Goal: Transaction & Acquisition: Purchase product/service

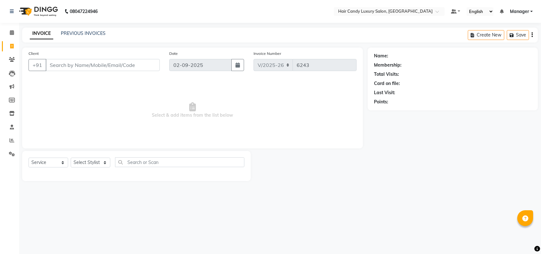
select select "6645"
select select "service"
click at [90, 160] on select "Select Stylist Aman ANKIT MANAGER [PERSON_NAME] [PERSON_NAME] Danish [PERSON_NA…" at bounding box center [91, 162] width 40 height 10
select select "52593"
click at [71, 157] on select "Select Stylist Aman ANKIT MANAGER [PERSON_NAME] [PERSON_NAME] Danish [PERSON_NA…" at bounding box center [91, 162] width 40 height 10
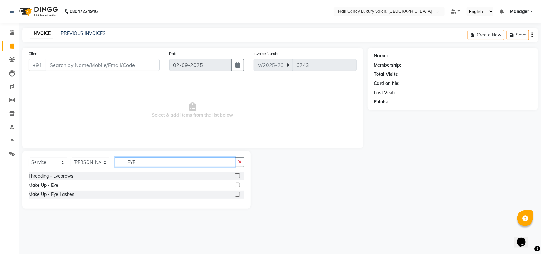
type input "EYE"
click at [239, 176] on label at bounding box center [237, 175] width 5 height 5
click at [239, 176] on input "checkbox" at bounding box center [237, 176] width 4 height 4
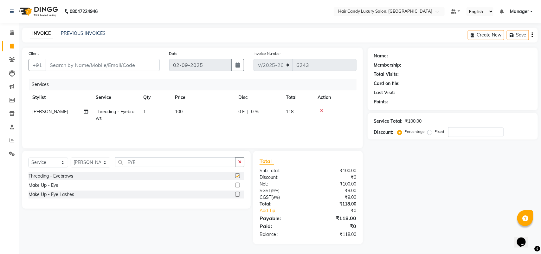
checkbox input "false"
click at [92, 159] on select "Select Stylist Aman ANKIT MANAGER [PERSON_NAME] [PERSON_NAME] Danish [PERSON_NA…" at bounding box center [91, 162] width 40 height 10
select select "63974"
click at [71, 157] on select "Select Stylist Aman ANKIT MANAGER [PERSON_NAME] [PERSON_NAME] Danish [PERSON_NA…" at bounding box center [91, 162] width 40 height 10
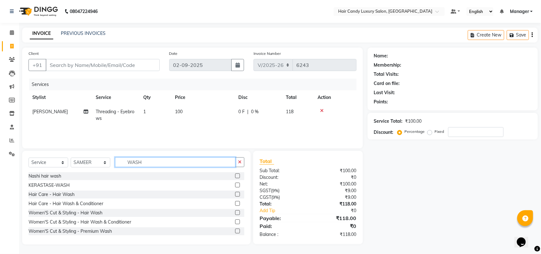
type input "WASH"
click at [235, 174] on label at bounding box center [237, 175] width 5 height 5
click at [235, 174] on input "checkbox" at bounding box center [237, 176] width 4 height 4
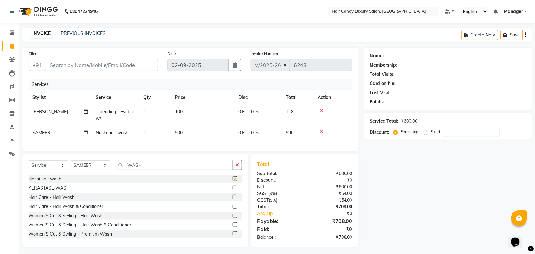
checkbox input "false"
click at [134, 61] on input "Client" at bounding box center [102, 65] width 112 height 12
click at [111, 131] on span "Nashi hair wash" at bounding box center [112, 133] width 33 height 6
select select "63974"
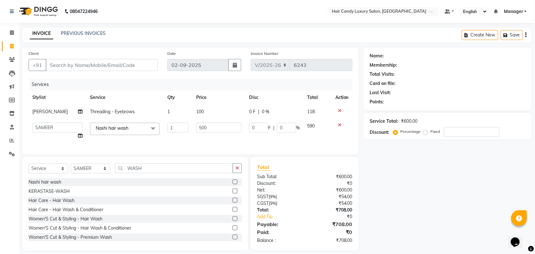
click at [113, 132] on span "Nashi hair wash x" at bounding box center [114, 129] width 40 height 8
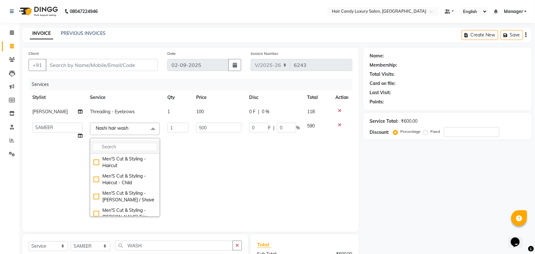
click at [110, 144] on input "multiselect-search" at bounding box center [124, 146] width 63 height 7
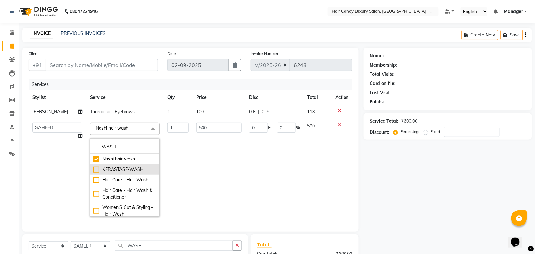
type input "WASH"
click at [131, 174] on li "KERASTASE-WASH" at bounding box center [124, 169] width 69 height 10
checkbox input "false"
checkbox input "true"
type input "600"
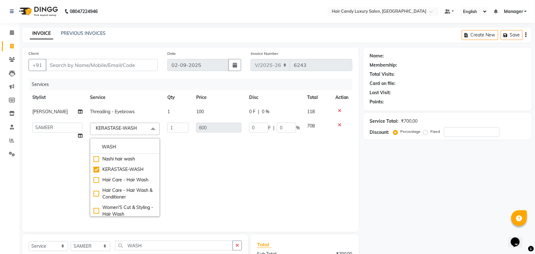
click at [113, 87] on div "Services" at bounding box center [193, 85] width 328 height 12
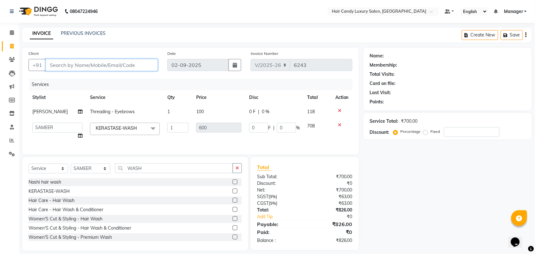
click at [119, 67] on input "Client" at bounding box center [102, 65] width 112 height 12
type input "9"
type input "0"
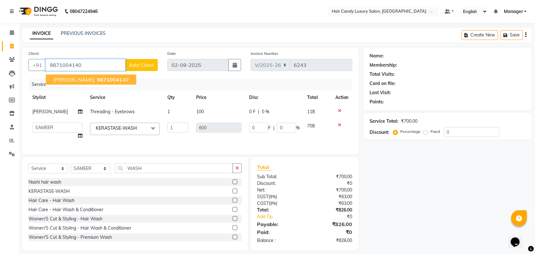
type input "9871004140"
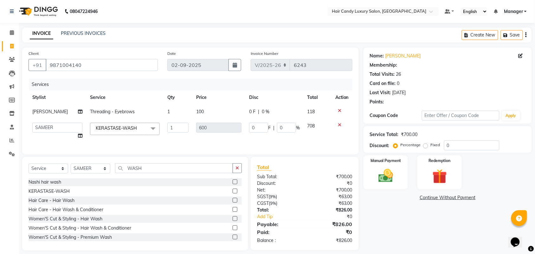
select select "1: Object"
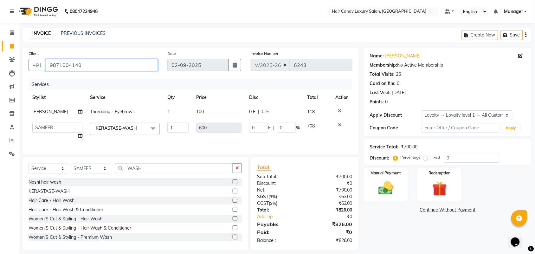
drag, startPoint x: 119, startPoint y: 67, endPoint x: 30, endPoint y: 74, distance: 89.6
click at [30, 76] on div "Client [PHONE_NUMBER] Date [DATE] Invoice Number V/2025 V/[PHONE_NUMBER] Servic…" at bounding box center [190, 101] width 336 height 107
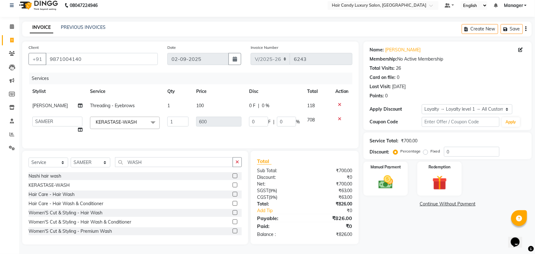
click at [402, 220] on div "Name: [PERSON_NAME] Membership: No Active Membership Total Visits: 26 Card on f…" at bounding box center [449, 142] width 173 height 203
click at [471, 147] on input "0" at bounding box center [471, 152] width 55 height 10
click at [339, 117] on icon at bounding box center [339, 119] width 3 height 4
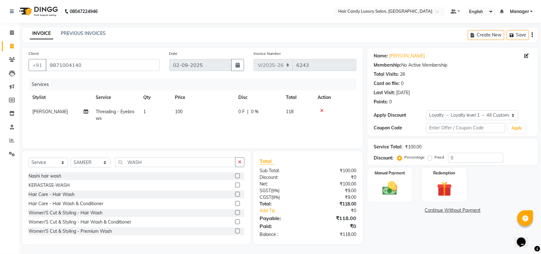
click at [235, 175] on label at bounding box center [237, 175] width 5 height 5
click at [235, 175] on input "checkbox" at bounding box center [237, 176] width 4 height 4
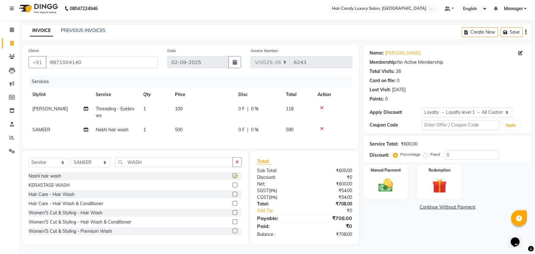
checkbox input "false"
click at [465, 150] on input "0" at bounding box center [471, 155] width 55 height 10
type input "15.254"
click at [398, 167] on div "Manual Payment" at bounding box center [385, 181] width 46 height 35
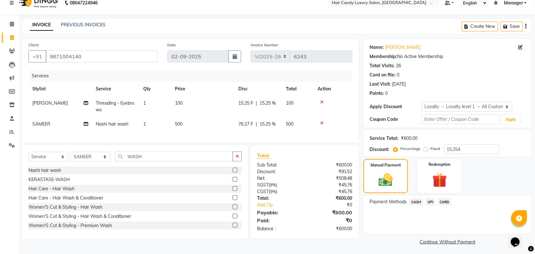
click at [417, 201] on span "CASH" at bounding box center [416, 201] width 14 height 7
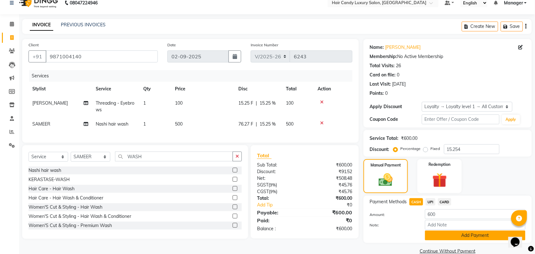
click at [437, 238] on button "Add Payment" at bounding box center [475, 235] width 100 height 10
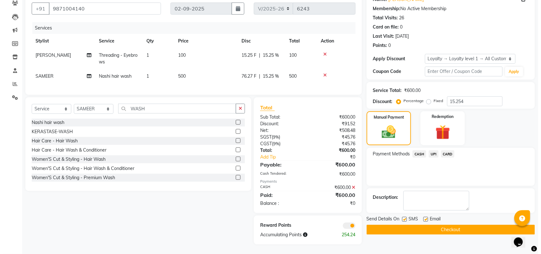
scroll to position [62, 0]
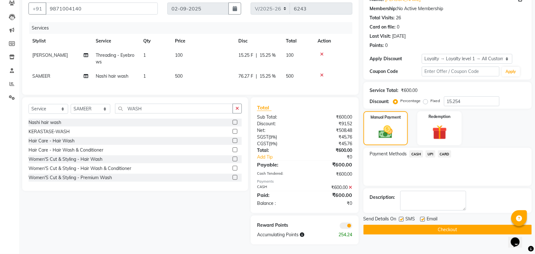
click at [341, 224] on span at bounding box center [346, 225] width 13 height 6
click at [352, 226] on input "checkbox" at bounding box center [352, 226] width 0 height 0
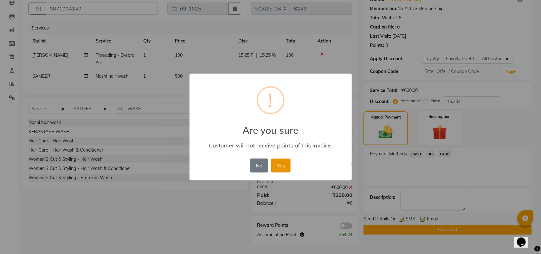
click at [286, 165] on button "Yes" at bounding box center [280, 165] width 19 height 14
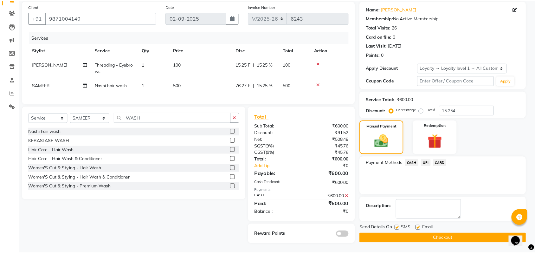
scroll to position [53, 0]
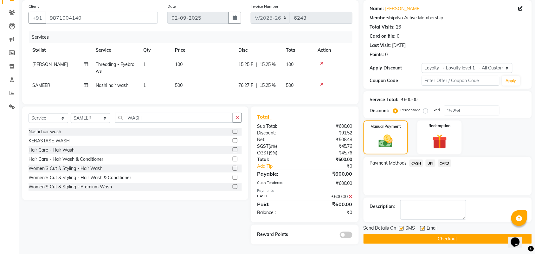
click at [399, 234] on button "Checkout" at bounding box center [447, 239] width 168 height 10
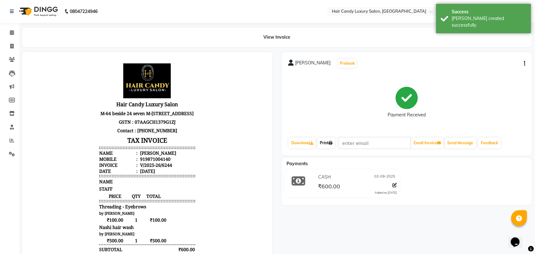
click at [332, 142] on icon at bounding box center [330, 143] width 4 height 4
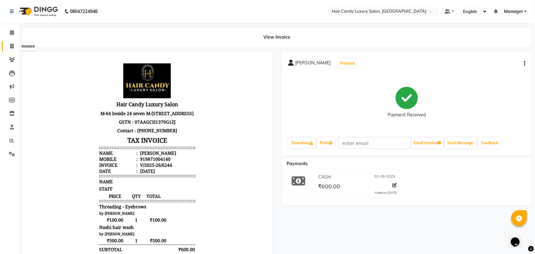
click at [8, 48] on span at bounding box center [11, 46] width 11 height 7
select select "service"
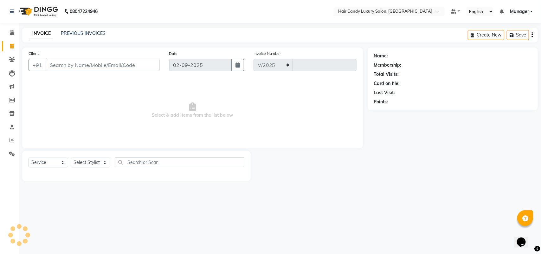
select select "6645"
type input "6245"
click at [14, 141] on icon at bounding box center [12, 140] width 5 height 5
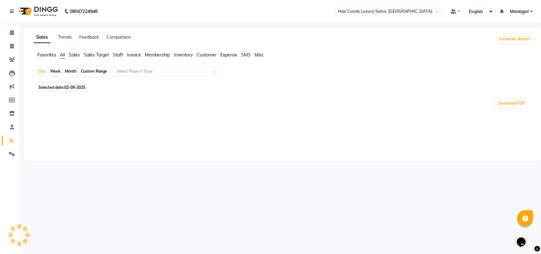
click at [116, 54] on span "Staff" at bounding box center [118, 55] width 10 height 6
click at [125, 72] on input "text" at bounding box center [160, 71] width 91 height 6
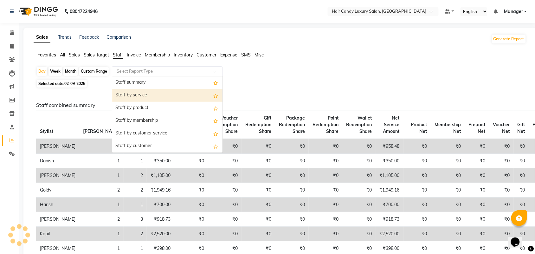
click at [128, 95] on div "Staff by service" at bounding box center [167, 95] width 110 height 13
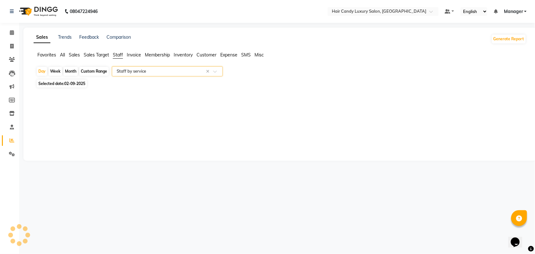
select select "full_report"
select select "csv"
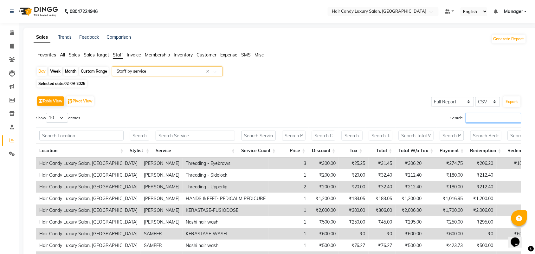
click at [470, 118] on input "Search:" at bounding box center [493, 118] width 55 height 10
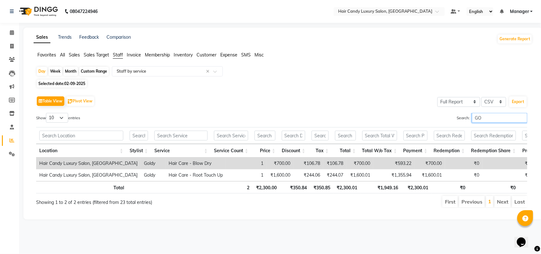
type input "G"
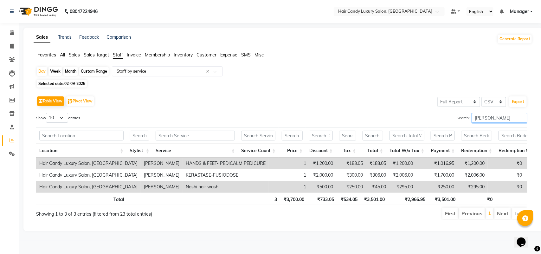
type input "[PERSON_NAME]"
drag, startPoint x: 496, startPoint y: 116, endPoint x: 372, endPoint y: 97, distance: 125.1
click at [379, 99] on div "Table View Pivot View Select Full Report Filtered Report Select CSV PDF Export …" at bounding box center [281, 156] width 491 height 125
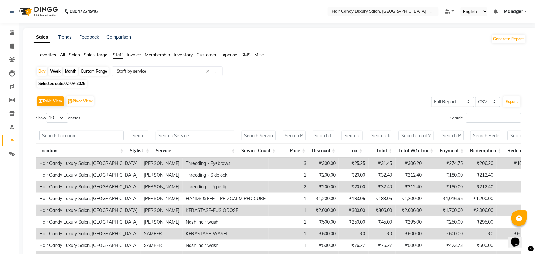
click at [72, 56] on span "Sales" at bounding box center [74, 55] width 11 height 6
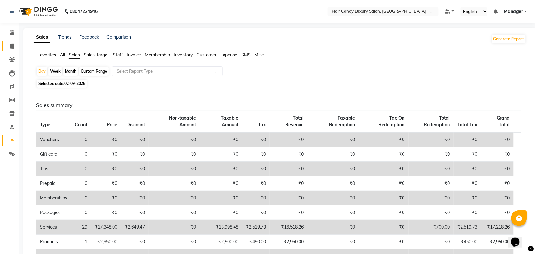
click at [13, 50] on link "Invoice" at bounding box center [9, 46] width 15 height 10
select select "service"
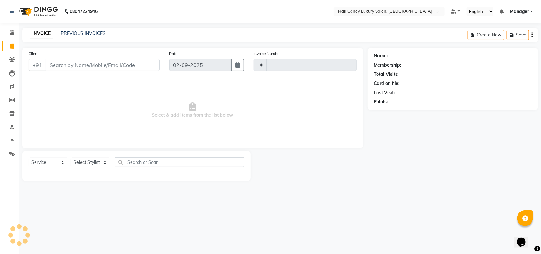
type input "6246"
select select "6645"
click at [70, 34] on link "PREVIOUS INVOICES" at bounding box center [83, 33] width 45 height 6
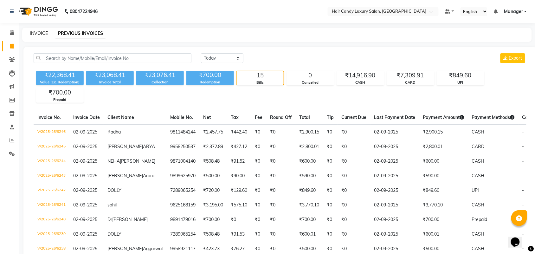
click at [40, 34] on link "INVOICE" at bounding box center [39, 33] width 18 height 6
select select "service"
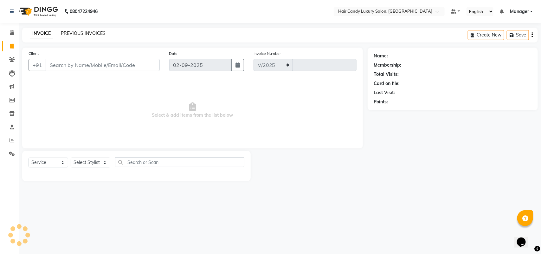
select select "6645"
type input "6247"
click at [84, 33] on link "PREVIOUS INVOICES" at bounding box center [83, 33] width 45 height 6
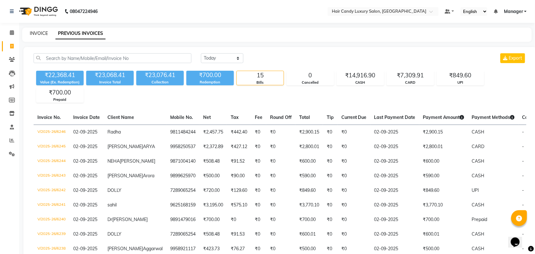
click at [37, 34] on link "INVOICE" at bounding box center [39, 33] width 18 height 6
select select "service"
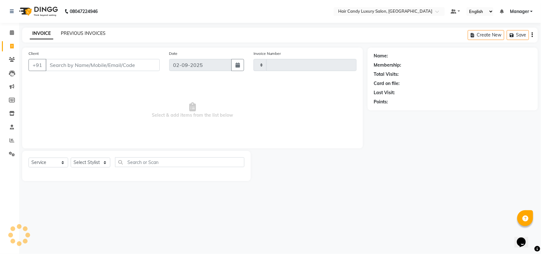
type input "6247"
select select "6645"
click at [66, 32] on link "PREVIOUS INVOICES" at bounding box center [83, 33] width 45 height 6
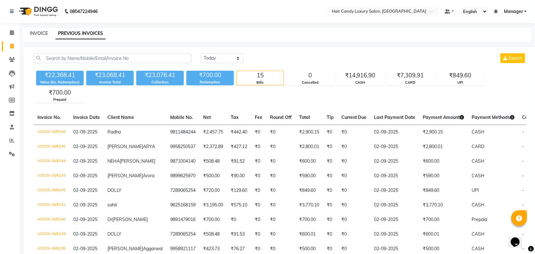
click at [38, 33] on link "INVOICE" at bounding box center [39, 33] width 18 height 6
select select "service"
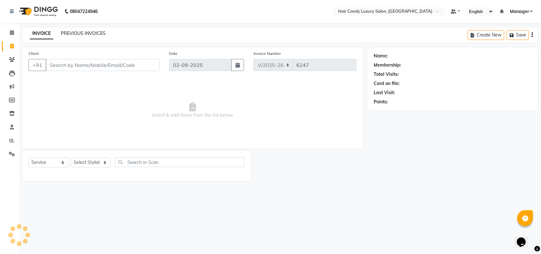
click at [75, 35] on link "PREVIOUS INVOICES" at bounding box center [83, 33] width 45 height 6
select select "6645"
select select "service"
click at [75, 162] on select "Select Stylist Aman ANKIT MANAGER [PERSON_NAME] [PERSON_NAME] Danish [PERSON_NA…" at bounding box center [91, 162] width 40 height 10
select select "51784"
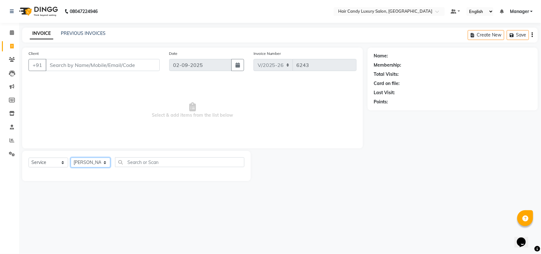
click at [71, 157] on select "Select Stylist Aman ANKIT MANAGER [PERSON_NAME] [PERSON_NAME] Danish [PERSON_NA…" at bounding box center [91, 162] width 40 height 10
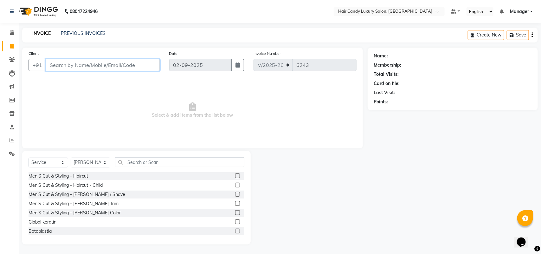
click at [94, 67] on input "Client" at bounding box center [103, 65] width 114 height 12
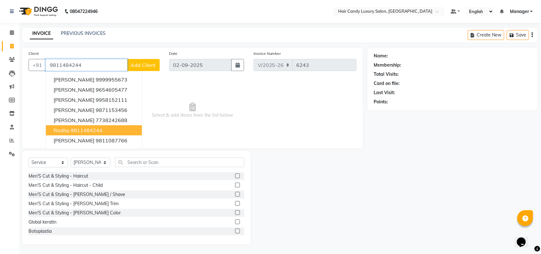
type input "9811484244"
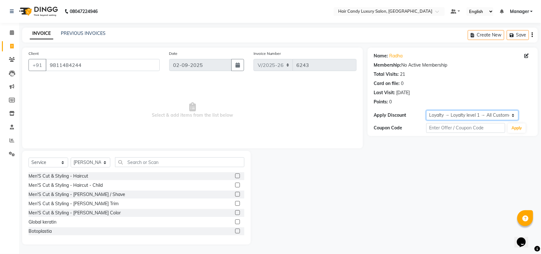
click at [474, 114] on select "Select Loyalty → Loyalty level 1 → All Customers" at bounding box center [472, 115] width 92 height 10
select select "0:"
click at [426, 110] on select "Select Loyalty → Loyalty level 1 → All Customers" at bounding box center [472, 115] width 92 height 10
click at [97, 163] on select "Select Stylist Aman ANKIT MANAGER [PERSON_NAME] [PERSON_NAME] Danish [PERSON_NA…" at bounding box center [91, 162] width 40 height 10
select select "52597"
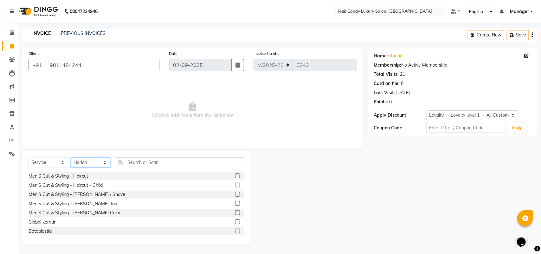
click at [71, 157] on select "Select Stylist Aman ANKIT MANAGER [PERSON_NAME] [PERSON_NAME] Danish [PERSON_NA…" at bounding box center [91, 162] width 40 height 10
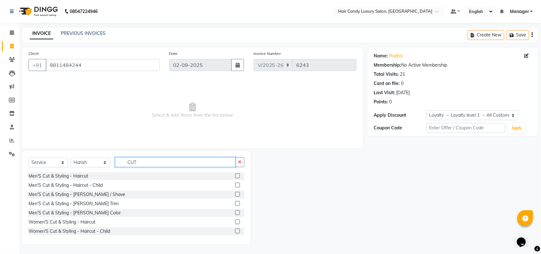
type input "CUT"
click at [235, 175] on label at bounding box center [237, 175] width 5 height 5
click at [235, 175] on input "checkbox" at bounding box center [237, 176] width 4 height 4
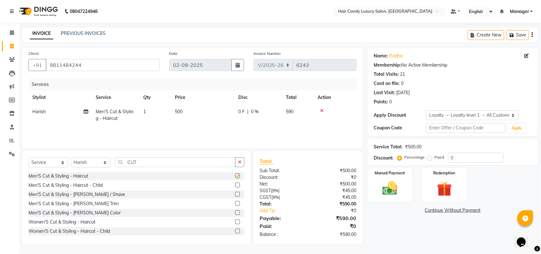
checkbox input "false"
drag, startPoint x: 154, startPoint y: 163, endPoint x: 0, endPoint y: 148, distance: 154.7
click at [0, 130] on app-home "08047224946 Select Location × Hair Candy Luxury Salon, Greater Kailash Default …" at bounding box center [270, 127] width 541 height 254
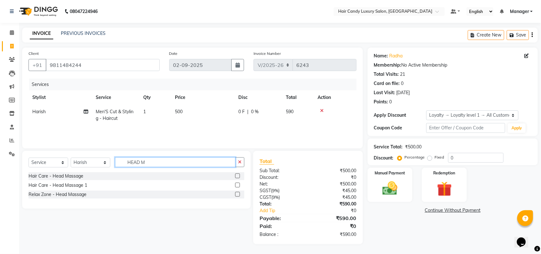
type input "HEAD M"
click at [238, 176] on label at bounding box center [237, 175] width 5 height 5
click at [238, 176] on input "checkbox" at bounding box center [237, 176] width 4 height 4
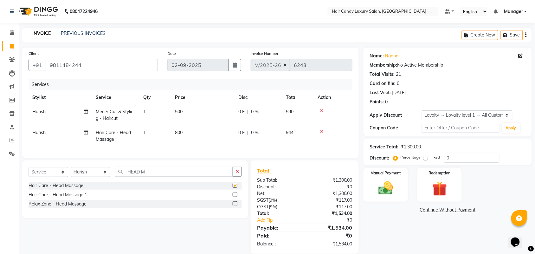
checkbox input "false"
click at [88, 177] on select "Select Stylist Aman ANKIT MANAGER [PERSON_NAME] [PERSON_NAME] Danish [PERSON_NA…" at bounding box center [91, 172] width 40 height 10
select select "51784"
click at [71, 173] on select "Select Stylist Aman ANKIT MANAGER [PERSON_NAME] [PERSON_NAME] Danish [PERSON_NA…" at bounding box center [91, 172] width 40 height 10
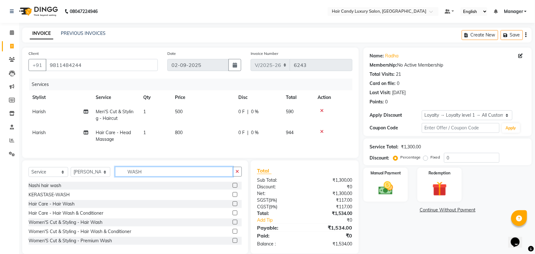
type input "WASH"
click at [233, 197] on label at bounding box center [235, 194] width 5 height 5
click at [233, 197] on input "checkbox" at bounding box center [235, 195] width 4 height 4
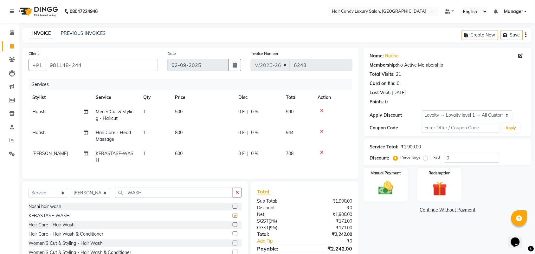
checkbox input "false"
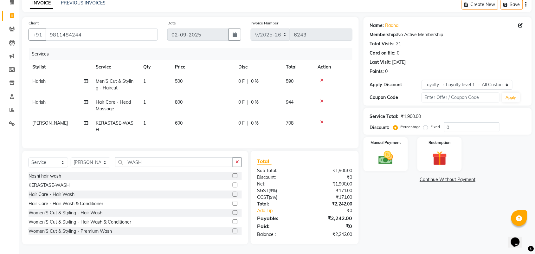
scroll to position [36, 0]
click at [463, 124] on input "0" at bounding box center [471, 127] width 55 height 10
type input "15.25"
drag, startPoint x: 463, startPoint y: 124, endPoint x: 502, endPoint y: 149, distance: 46.6
click at [502, 151] on div "Manual Payment Redemption" at bounding box center [448, 154] width 178 height 34
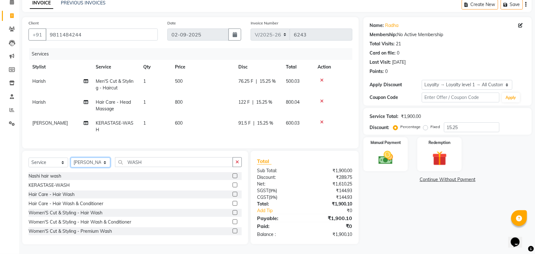
click at [91, 162] on select "Select Stylist Aman ANKIT MANAGER [PERSON_NAME] [PERSON_NAME] Danish [PERSON_NA…" at bounding box center [91, 162] width 40 height 10
select select "63974"
click at [71, 157] on select "Select Stylist Aman ANKIT MANAGER [PERSON_NAME] [PERSON_NAME] Danish [PERSON_NA…" at bounding box center [91, 162] width 40 height 10
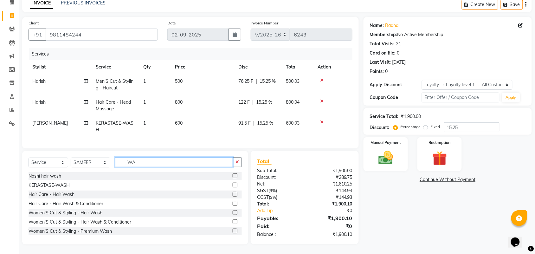
type input "W"
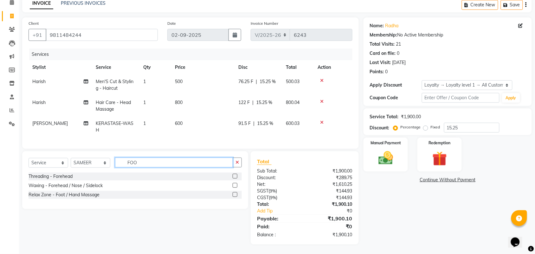
scroll to position [36, 0]
type input "FOOT"
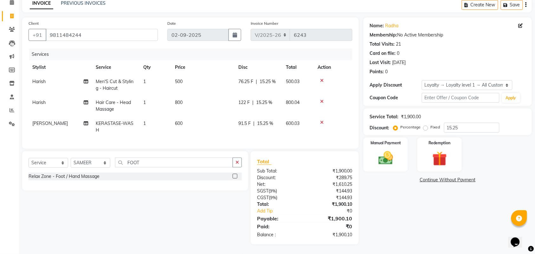
click at [235, 178] on label at bounding box center [235, 176] width 5 height 5
click at [235, 178] on input "checkbox" at bounding box center [235, 176] width 4 height 4
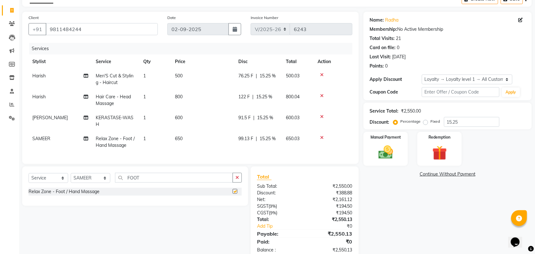
click at [201, 140] on td "650" at bounding box center [202, 141] width 63 height 21
checkbox input "false"
select select "63974"
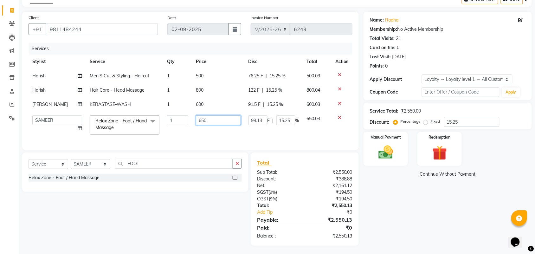
drag, startPoint x: 213, startPoint y: 122, endPoint x: 44, endPoint y: 133, distance: 168.6
click at [68, 129] on tr "Aman ANKIT MANAGER BHAWNA Bobby Chirag Danish Deepali Dhruv Goldy Harish Jagdis…" at bounding box center [191, 125] width 324 height 27
type input "800"
click at [435, 212] on div "Name: Radha Membership: No Active Membership Total Visits: 21 Card on file: 0 L…" at bounding box center [449, 129] width 173 height 234
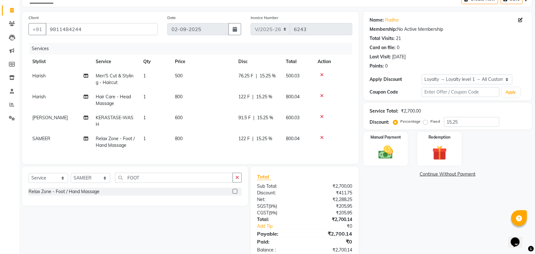
click at [195, 73] on td "500" at bounding box center [202, 79] width 63 height 21
select select "52597"
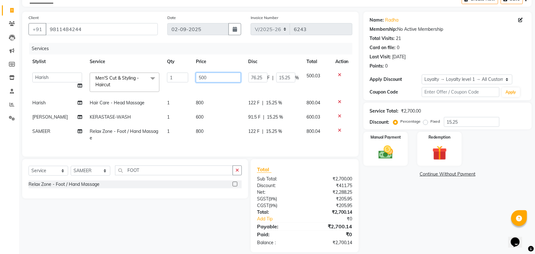
drag, startPoint x: 211, startPoint y: 75, endPoint x: 0, endPoint y: 51, distance: 212.3
click at [94, 75] on tr "Aman ANKIT MANAGER BHAWNA Bobby Chirag Danish Deepali Dhruv Goldy Harish Jagdis…" at bounding box center [191, 82] width 324 height 27
type input "700"
click at [421, 226] on div "Name: Radha Membership: No Active Membership Total Visits: 21 Card on file: 0 L…" at bounding box center [449, 132] width 173 height 240
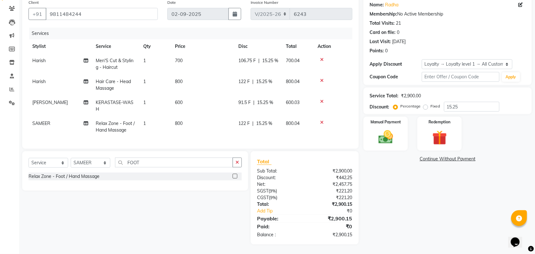
scroll to position [56, 0]
click at [394, 132] on img at bounding box center [385, 136] width 25 height 17
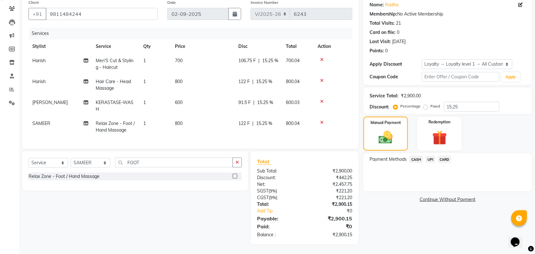
click at [417, 156] on span "CASH" at bounding box center [416, 159] width 14 height 7
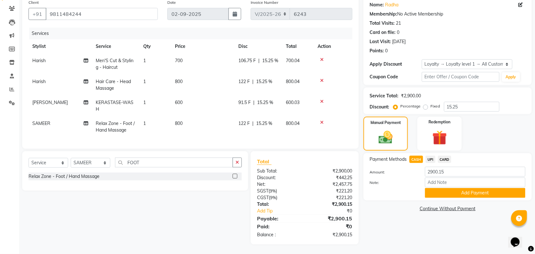
click at [438, 188] on button "Add Payment" at bounding box center [475, 193] width 100 height 10
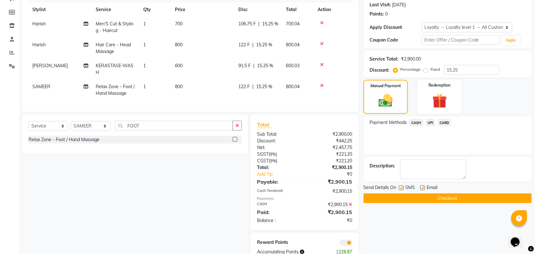
scroll to position [117, 0]
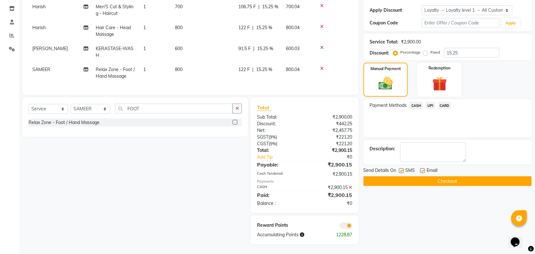
click at [346, 222] on span at bounding box center [346, 225] width 13 height 6
click at [352, 226] on input "checkbox" at bounding box center [352, 226] width 0 height 0
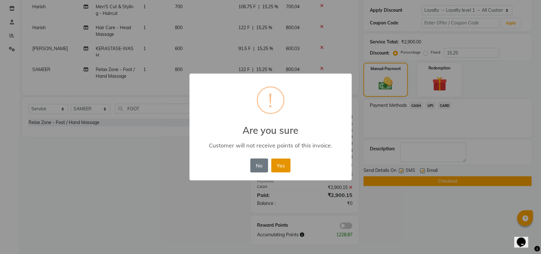
click at [284, 167] on button "Yes" at bounding box center [280, 165] width 19 height 14
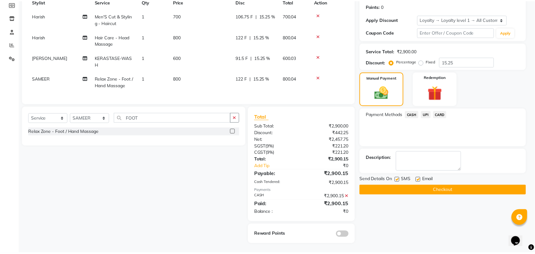
scroll to position [101, 0]
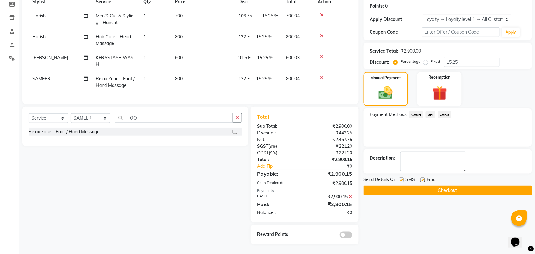
click at [420, 185] on button "Checkout" at bounding box center [447, 190] width 168 height 10
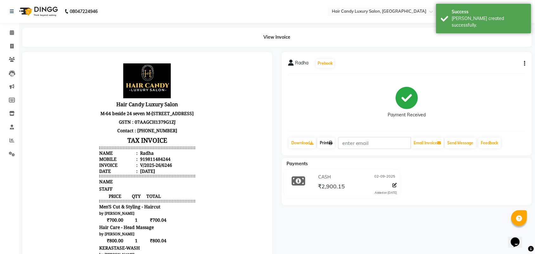
click at [333, 137] on link "Print" at bounding box center [326, 142] width 18 height 11
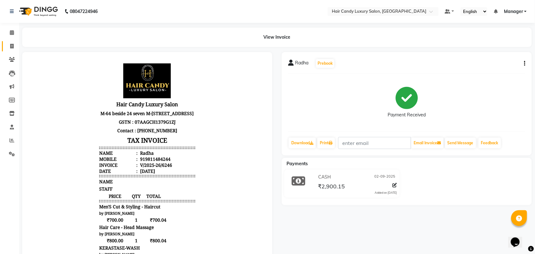
click at [6, 44] on span at bounding box center [11, 46] width 11 height 7
select select "service"
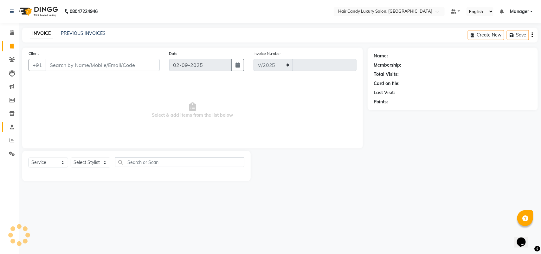
select select "6645"
type input "6247"
click at [13, 138] on icon at bounding box center [12, 140] width 5 height 5
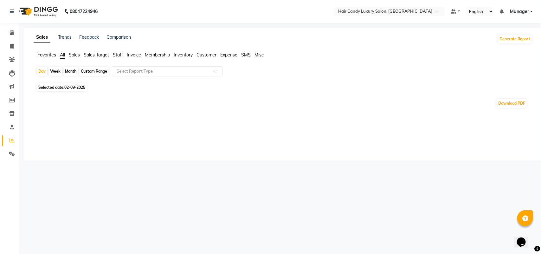
click at [123, 53] on span "Staff" at bounding box center [118, 55] width 10 height 6
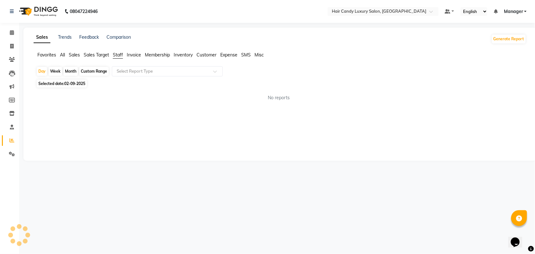
click at [124, 67] on div "Select Report Type" at bounding box center [167, 71] width 111 height 10
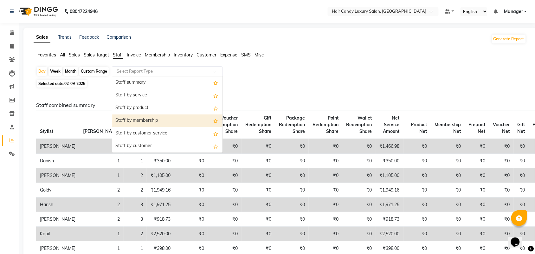
scroll to position [79, 0]
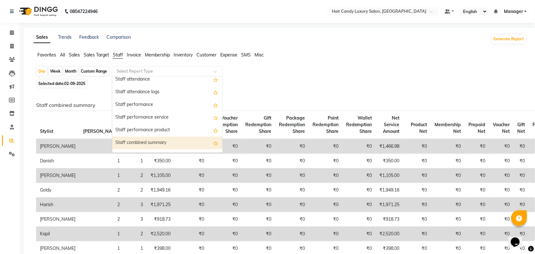
click at [131, 140] on div "Staff combined summary" at bounding box center [167, 143] width 110 height 13
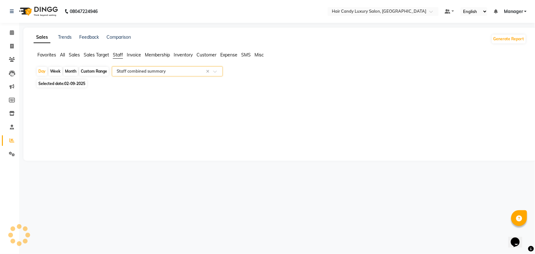
select select "full_report"
select select "csv"
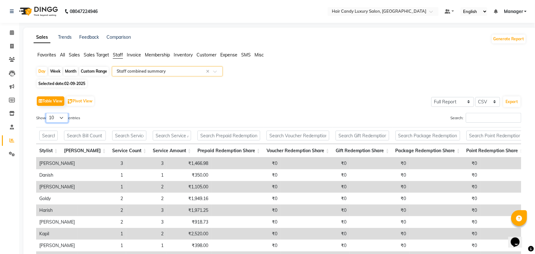
drag, startPoint x: 64, startPoint y: 118, endPoint x: 63, endPoint y: 122, distance: 4.2
click at [64, 118] on select "10 25 50 100" at bounding box center [57, 118] width 22 height 10
select select "100"
click at [47, 113] on select "10 25 50 100" at bounding box center [57, 118] width 22 height 10
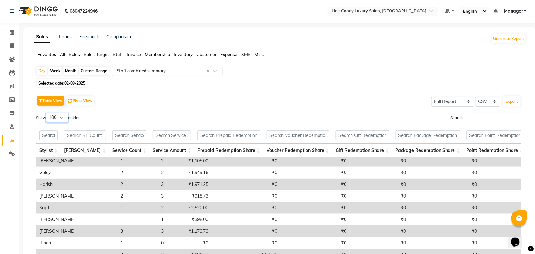
scroll to position [0, 0]
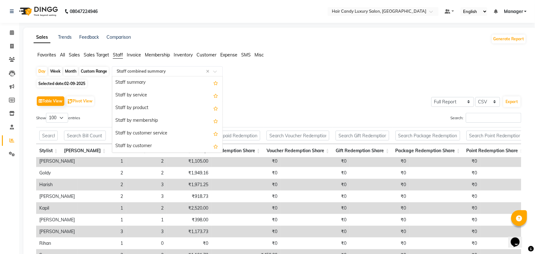
click at [127, 75] on div "Select Report Type × Staff combined summary ×" at bounding box center [167, 71] width 111 height 10
click at [138, 93] on div "Staff by service" at bounding box center [167, 95] width 110 height 13
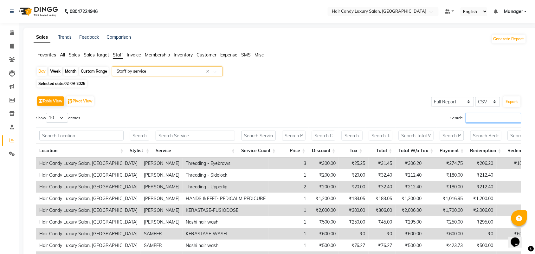
click at [472, 116] on input "Search:" at bounding box center [493, 118] width 55 height 10
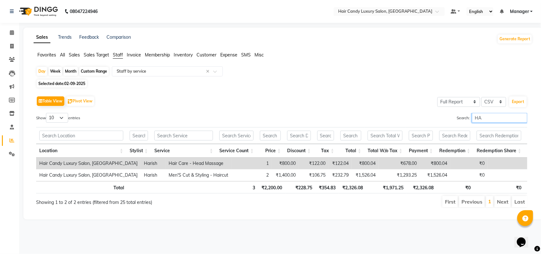
type input "H"
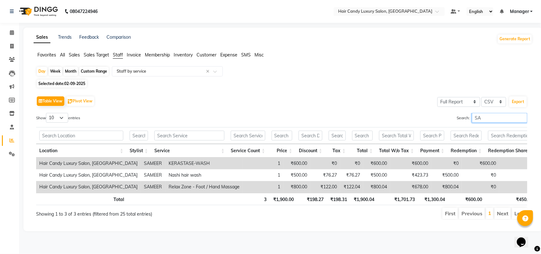
type input "S"
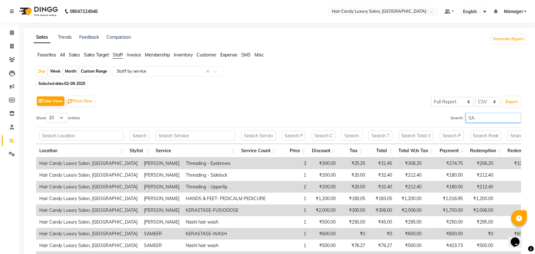
type input "S"
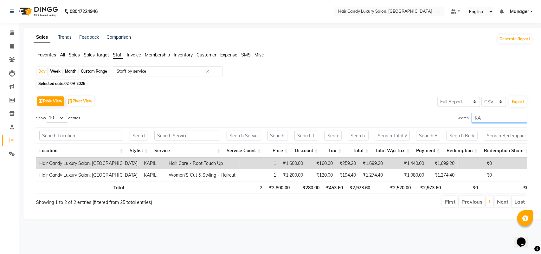
type input "K"
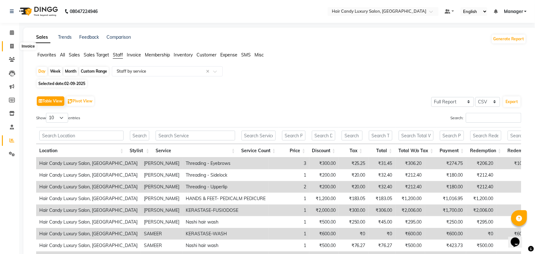
click at [15, 48] on span at bounding box center [11, 46] width 11 height 7
select select "service"
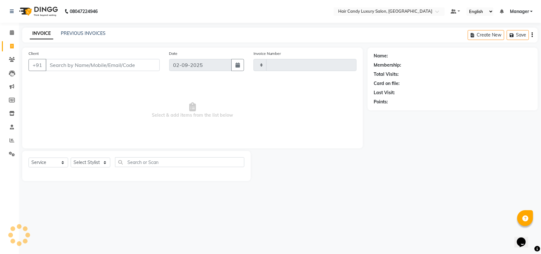
type input "6247"
select select "6645"
click at [91, 35] on link "PREVIOUS INVOICES" at bounding box center [83, 33] width 45 height 6
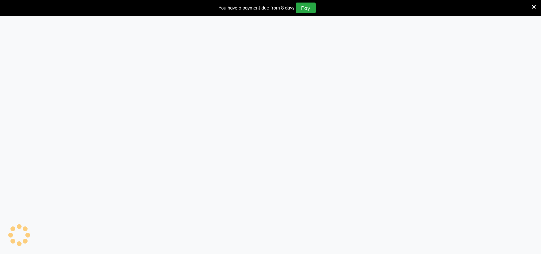
select select "6645"
select select "service"
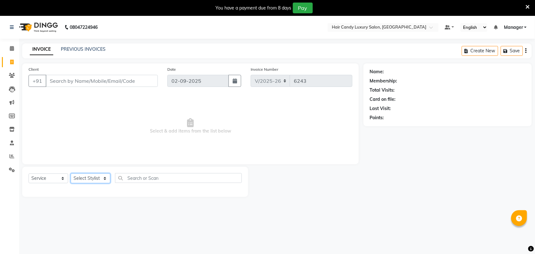
click at [92, 178] on select "Select Stylist" at bounding box center [91, 178] width 40 height 10
select select "52594"
click at [71, 173] on select "Select Stylist Aman ANKIT MANAGER [PERSON_NAME] [PERSON_NAME] Danish [PERSON_NA…" at bounding box center [91, 178] width 40 height 10
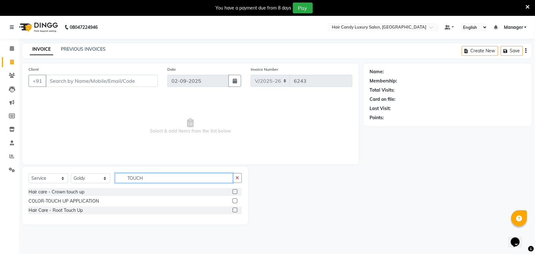
type input "TOUCH"
click at [237, 211] on div at bounding box center [237, 210] width 9 height 8
click at [233, 211] on label at bounding box center [235, 209] width 5 height 5
click at [233, 211] on input "checkbox" at bounding box center [235, 210] width 4 height 4
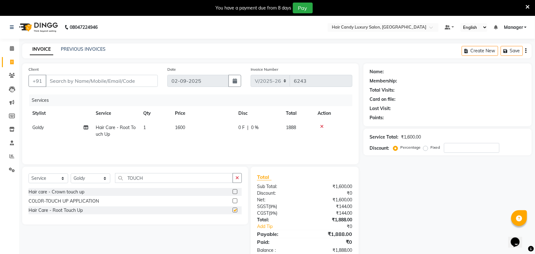
checkbox input "false"
click at [89, 179] on select "Select Stylist Aman ANKIT MANAGER [PERSON_NAME] [PERSON_NAME] Danish [PERSON_NA…" at bounding box center [91, 178] width 40 height 10
select select "63973"
click at [71, 173] on select "Select Stylist Aman ANKIT MANAGER [PERSON_NAME] [PERSON_NAME] Danish [PERSON_NA…" at bounding box center [91, 178] width 40 height 10
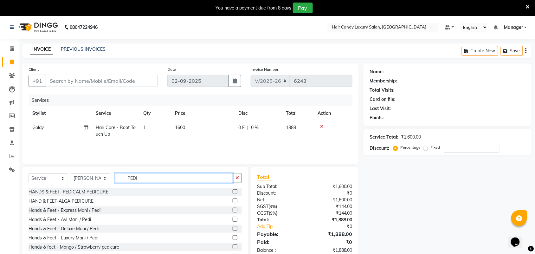
type input "PEDI"
click at [233, 192] on label at bounding box center [235, 191] width 5 height 5
click at [233, 192] on input "checkbox" at bounding box center [235, 192] width 4 height 4
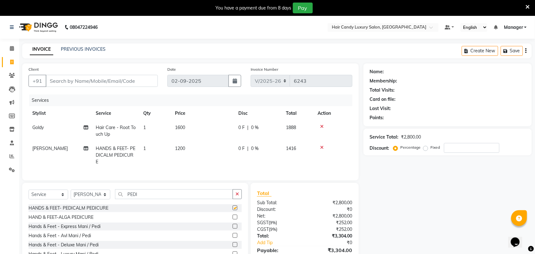
checkbox input "false"
click at [105, 78] on input "Client" at bounding box center [102, 81] width 112 height 12
type input "L"
type input "0"
type input "9958250537"
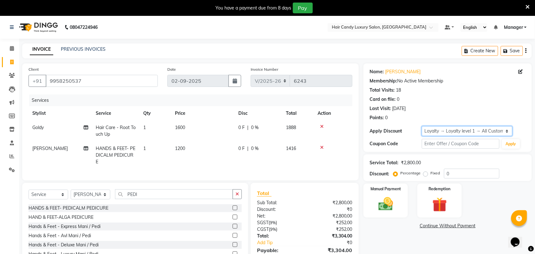
click at [473, 128] on select "Select Loyalty → Loyalty level 1 → All Customers" at bounding box center [467, 131] width 91 height 10
select select "0:"
click at [422, 126] on select "Select Loyalty → Loyalty level 1 → All Customers" at bounding box center [467, 131] width 91 height 10
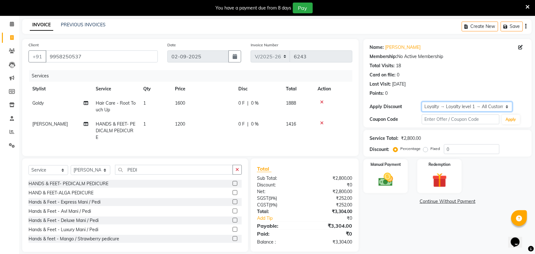
scroll to position [38, 0]
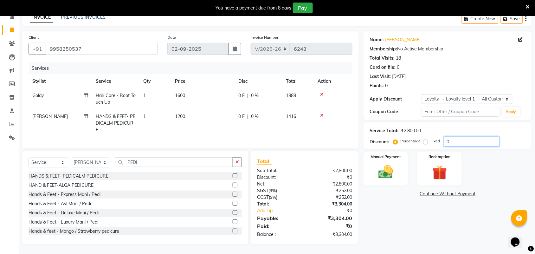
click at [462, 137] on input "0" at bounding box center [471, 142] width 55 height 10
type input "15.254"
click at [430, 233] on div "Name: Lalita Arya Membership: No Active Membership Total Visits: 18 Card on fil…" at bounding box center [449, 137] width 173 height 213
click at [392, 163] on img at bounding box center [385, 171] width 25 height 17
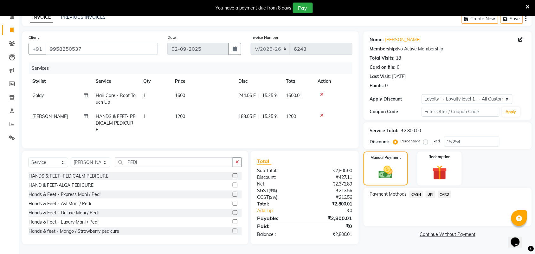
click at [446, 190] on span "CARD" at bounding box center [445, 193] width 14 height 7
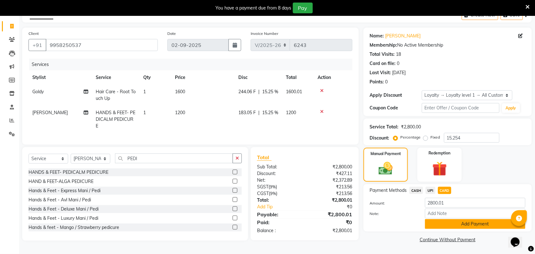
click at [466, 220] on button "Add Payment" at bounding box center [475, 224] width 100 height 10
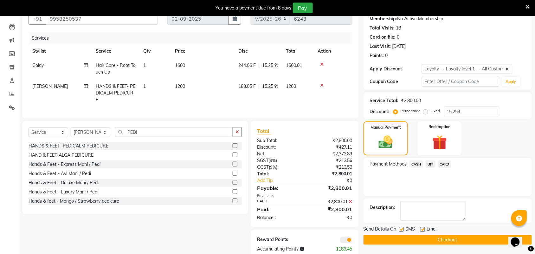
scroll to position [88, 0]
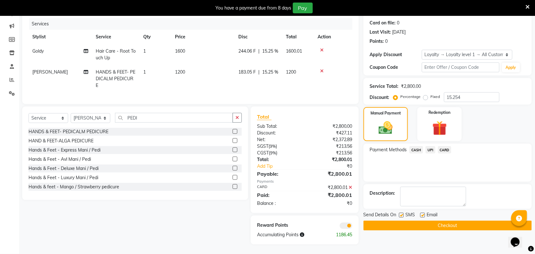
click at [340, 222] on label at bounding box center [346, 225] width 13 height 6
click at [352, 226] on input "checkbox" at bounding box center [352, 226] width 0 height 0
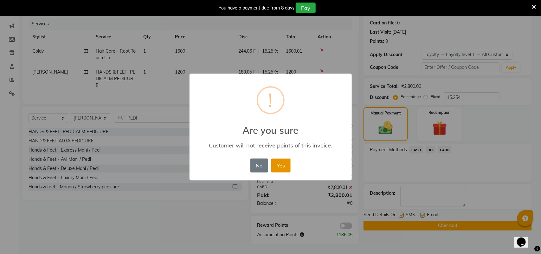
click at [279, 165] on button "Yes" at bounding box center [280, 165] width 19 height 14
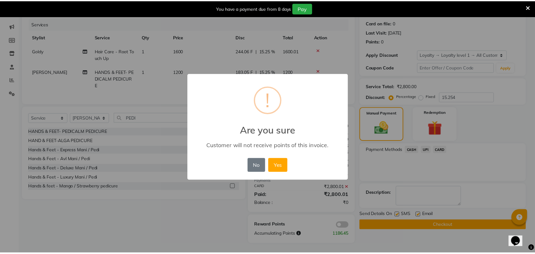
scroll to position [73, 0]
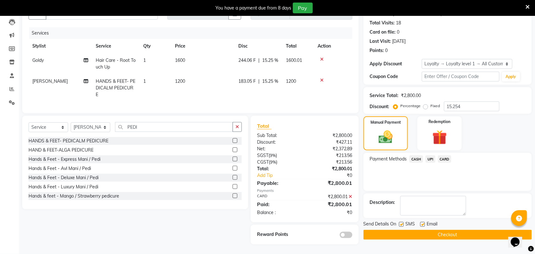
click at [451, 233] on button "Checkout" at bounding box center [447, 235] width 168 height 10
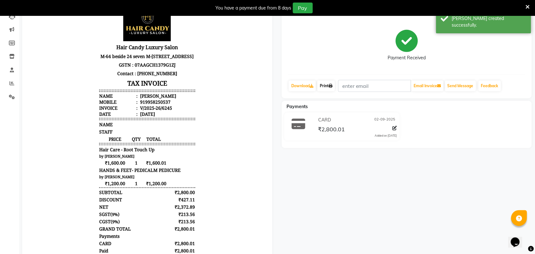
click at [332, 87] on icon at bounding box center [330, 86] width 4 height 4
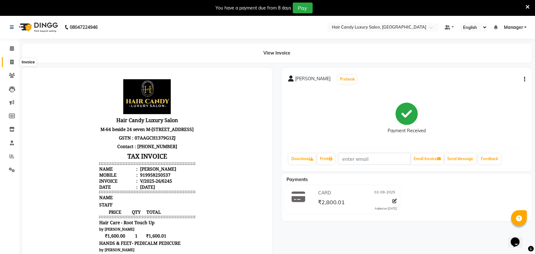
click at [14, 61] on span at bounding box center [11, 62] width 11 height 7
select select "service"
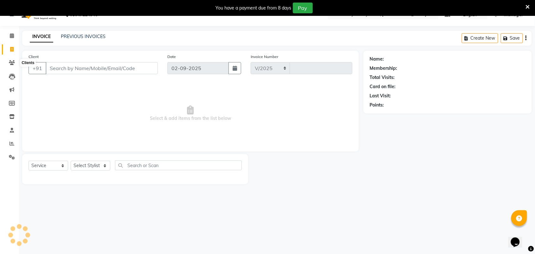
select select "6645"
type input "6246"
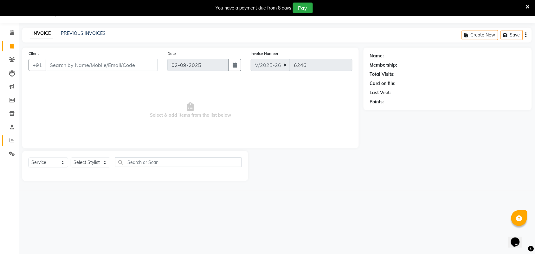
click at [10, 136] on link "Reports" at bounding box center [9, 140] width 15 height 10
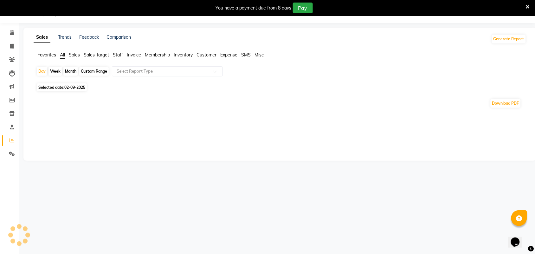
click at [118, 53] on span "Staff" at bounding box center [118, 55] width 10 height 6
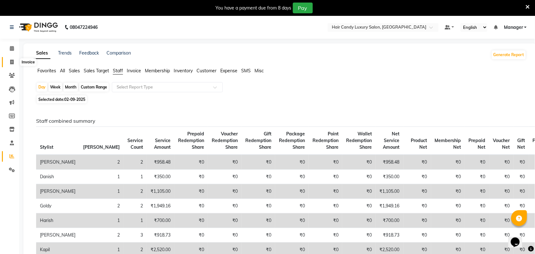
drag, startPoint x: 16, startPoint y: 58, endPoint x: 105, endPoint y: 1, distance: 105.1
click at [17, 59] on span at bounding box center [11, 62] width 11 height 7
select select "service"
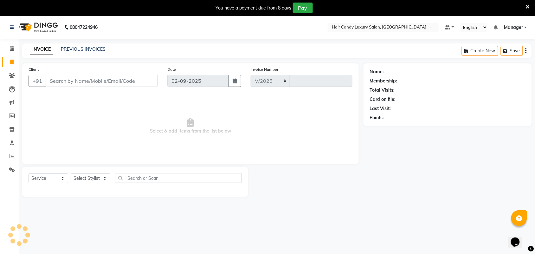
select select "6645"
type input "6246"
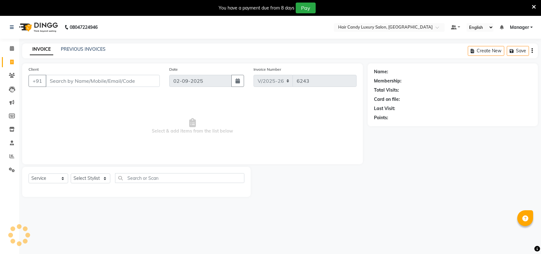
select select "6645"
select select "service"
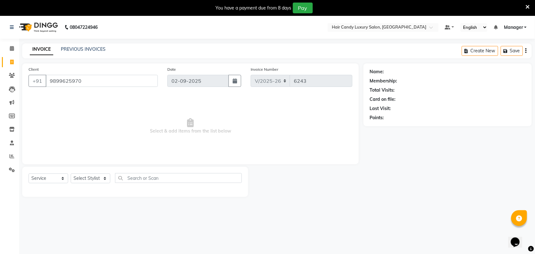
type input "9899625970"
select select "1: Object"
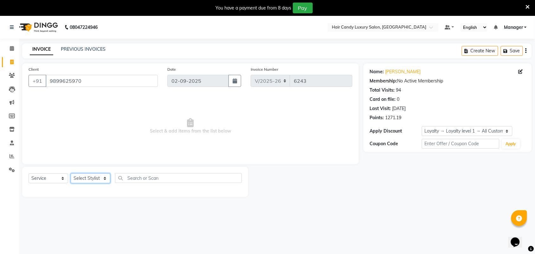
click at [79, 182] on select "Select Stylist Aman ANKIT MANAGER [PERSON_NAME] [PERSON_NAME] Danish [PERSON_NA…" at bounding box center [91, 178] width 40 height 10
select select "51791"
click at [71, 173] on select "Select Stylist Aman ANKIT MANAGER [PERSON_NAME] [PERSON_NAME] Danish [PERSON_NA…" at bounding box center [91, 178] width 40 height 10
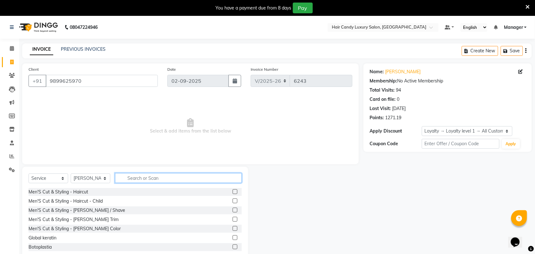
type input "A"
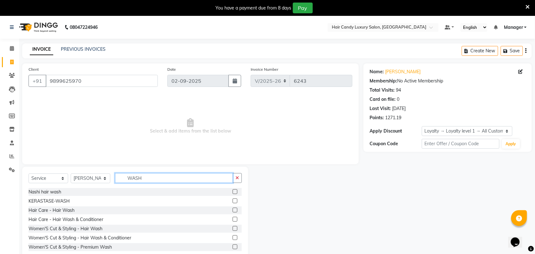
type input "WASH"
click at [233, 192] on label at bounding box center [235, 191] width 5 height 5
click at [233, 192] on input "checkbox" at bounding box center [235, 192] width 4 height 4
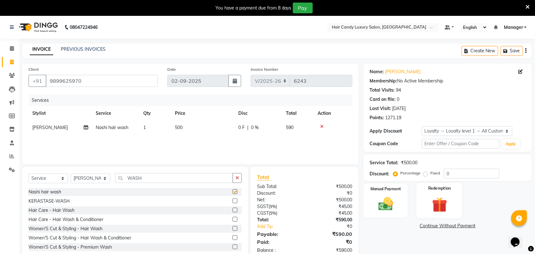
checkbox input "false"
click at [398, 200] on img at bounding box center [385, 203] width 25 height 17
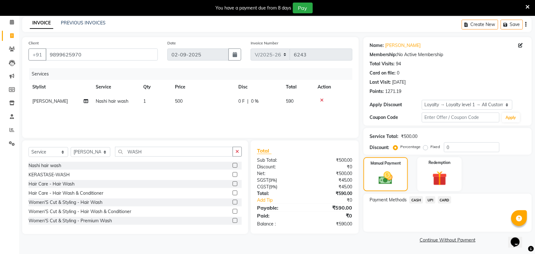
click at [418, 194] on div "Payment Methods CASH UPI CARD" at bounding box center [447, 213] width 168 height 38
click at [422, 200] on span "CASH" at bounding box center [416, 199] width 14 height 7
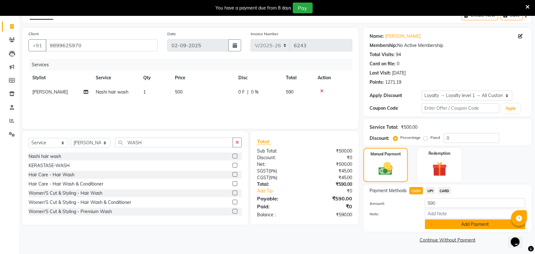
click at [472, 225] on button "Add Payment" at bounding box center [475, 224] width 100 height 10
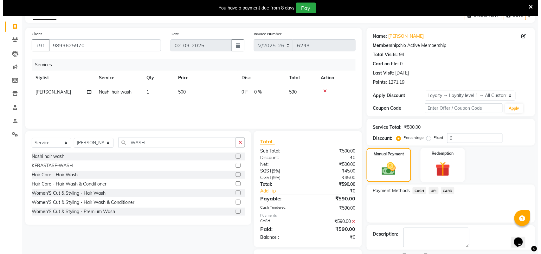
scroll to position [69, 0]
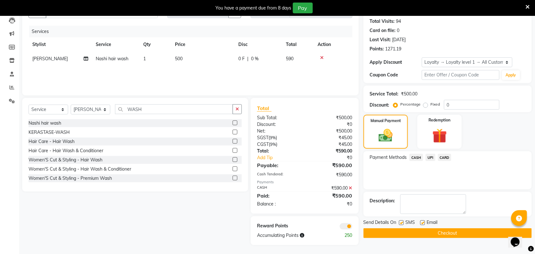
click at [349, 225] on span at bounding box center [346, 226] width 13 height 6
click at [352, 227] on input "checkbox" at bounding box center [352, 227] width 0 height 0
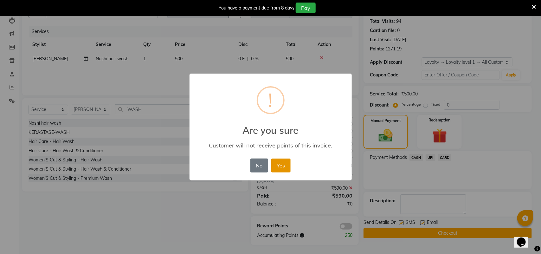
click at [279, 164] on button "Yes" at bounding box center [280, 165] width 19 height 14
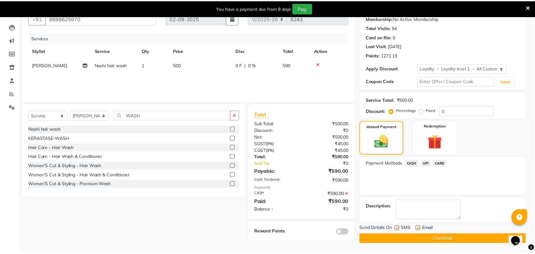
scroll to position [63, 0]
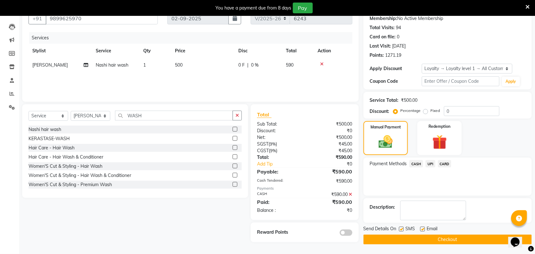
click at [436, 236] on button "Checkout" at bounding box center [447, 239] width 168 height 10
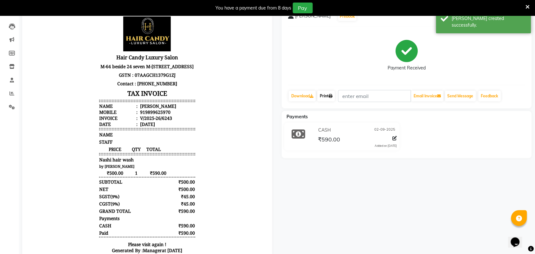
click at [328, 94] on link "Print" at bounding box center [326, 96] width 18 height 11
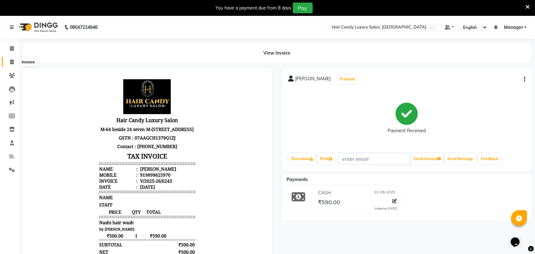
click at [8, 60] on span at bounding box center [11, 62] width 11 height 7
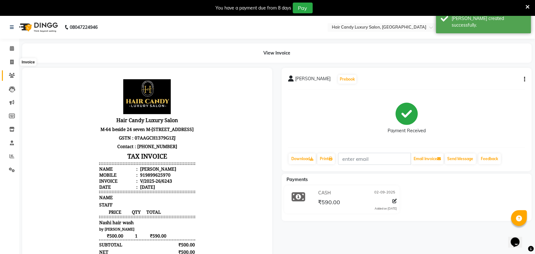
select select "service"
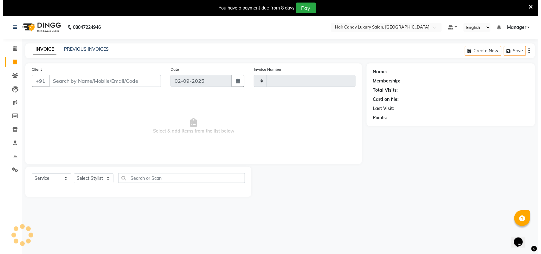
scroll to position [16, 0]
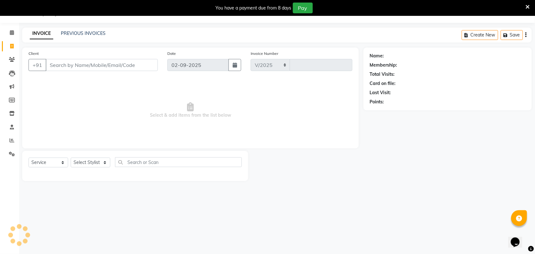
select select "6645"
type input "6244"
click at [9, 60] on icon at bounding box center [12, 59] width 6 height 5
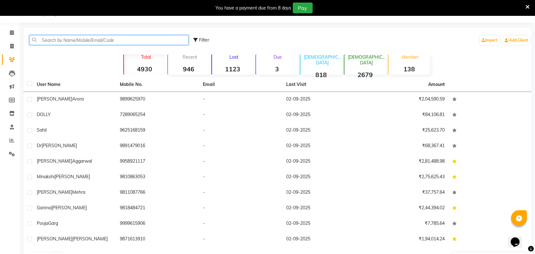
click at [48, 43] on input "text" at bounding box center [108, 40] width 159 height 10
paste input "9871004140"
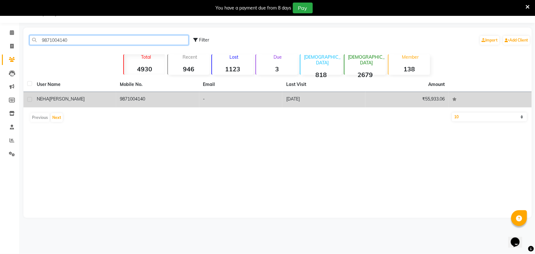
type input "9871004140"
click at [67, 99] on span "[PERSON_NAME]" at bounding box center [66, 99] width 35 height 6
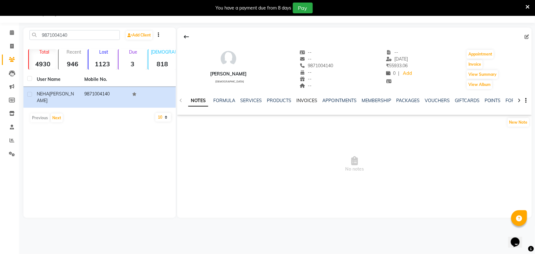
click at [303, 103] on link "INVOICES" at bounding box center [306, 101] width 21 height 6
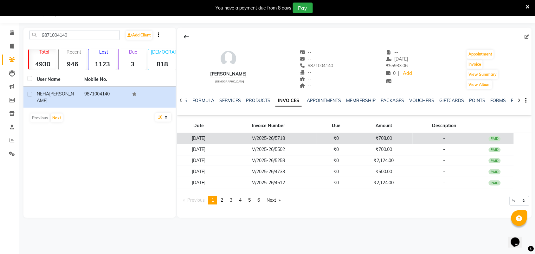
click at [311, 138] on td "V/2025-26/5718" at bounding box center [268, 138] width 97 height 11
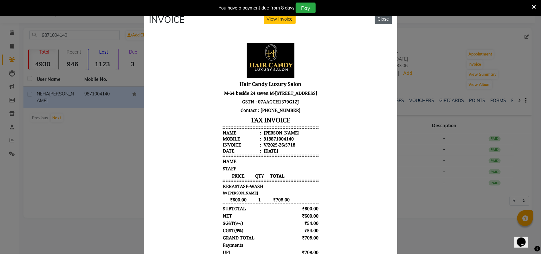
click at [387, 21] on button "Close" at bounding box center [383, 19] width 17 height 10
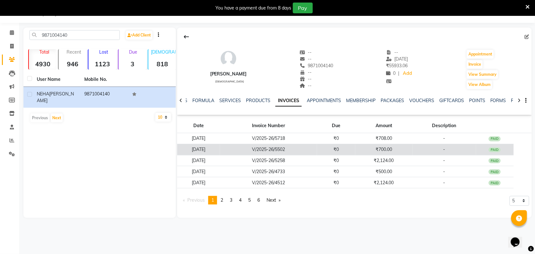
click at [382, 152] on td "₹700.00" at bounding box center [383, 149] width 57 height 11
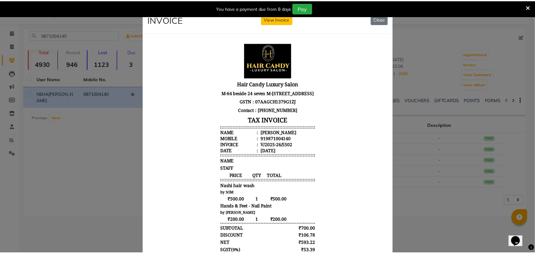
scroll to position [5, 0]
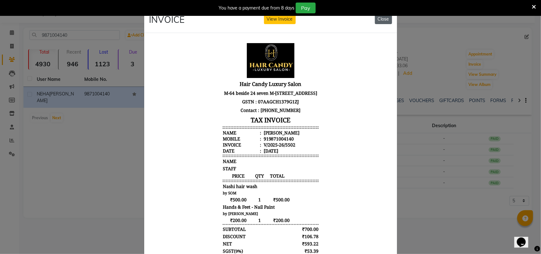
click at [383, 21] on button "Close" at bounding box center [383, 19] width 17 height 10
